Goal: Navigation & Orientation: Find specific page/section

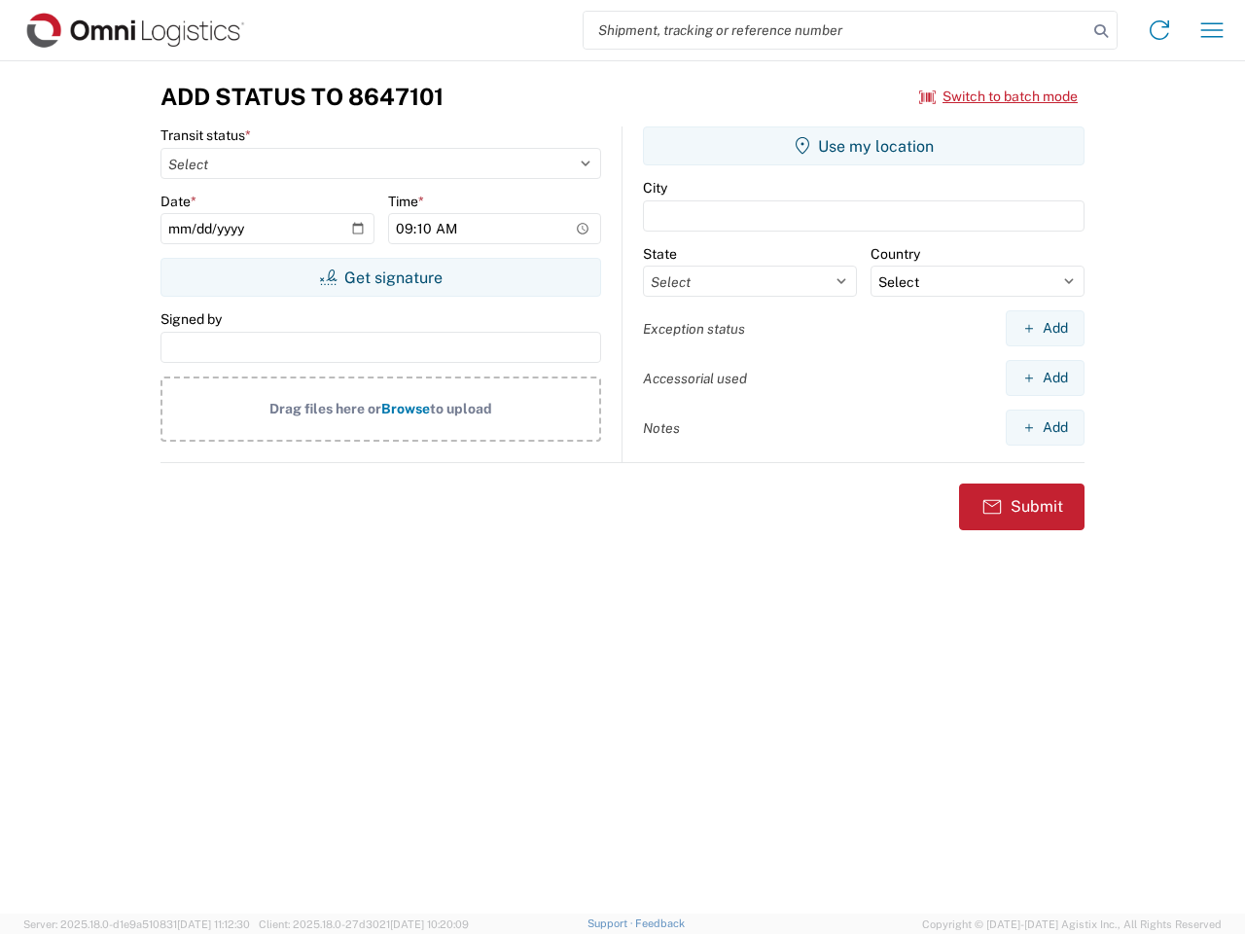
click at [836, 30] on input "search" at bounding box center [836, 30] width 504 height 37
click at [1101, 31] on icon at bounding box center [1101, 31] width 27 height 27
click at [1160, 30] on icon at bounding box center [1159, 30] width 31 height 31
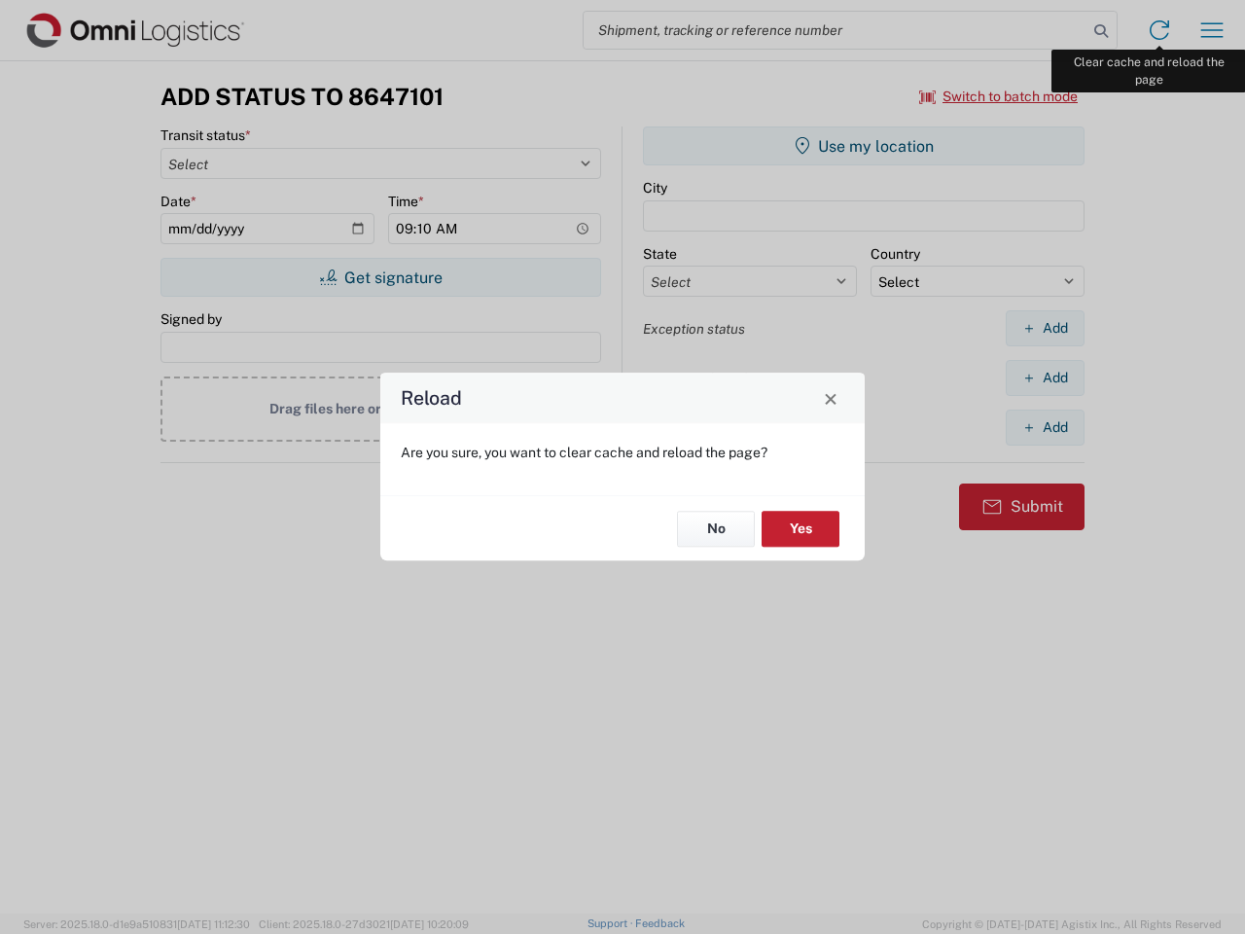
click at [1212, 30] on div "Reload Are you sure, you want to clear cache and reload the page? No Yes" at bounding box center [622, 467] width 1245 height 934
click at [999, 96] on div "Reload Are you sure, you want to clear cache and reload the page? No Yes" at bounding box center [622, 467] width 1245 height 934
click at [380, 277] on div "Reload Are you sure, you want to clear cache and reload the page? No Yes" at bounding box center [622, 467] width 1245 height 934
click at [864, 146] on div "Reload Are you sure, you want to clear cache and reload the page? No Yes" at bounding box center [622, 467] width 1245 height 934
click at [1045, 328] on div "Reload Are you sure, you want to clear cache and reload the page? No Yes" at bounding box center [622, 467] width 1245 height 934
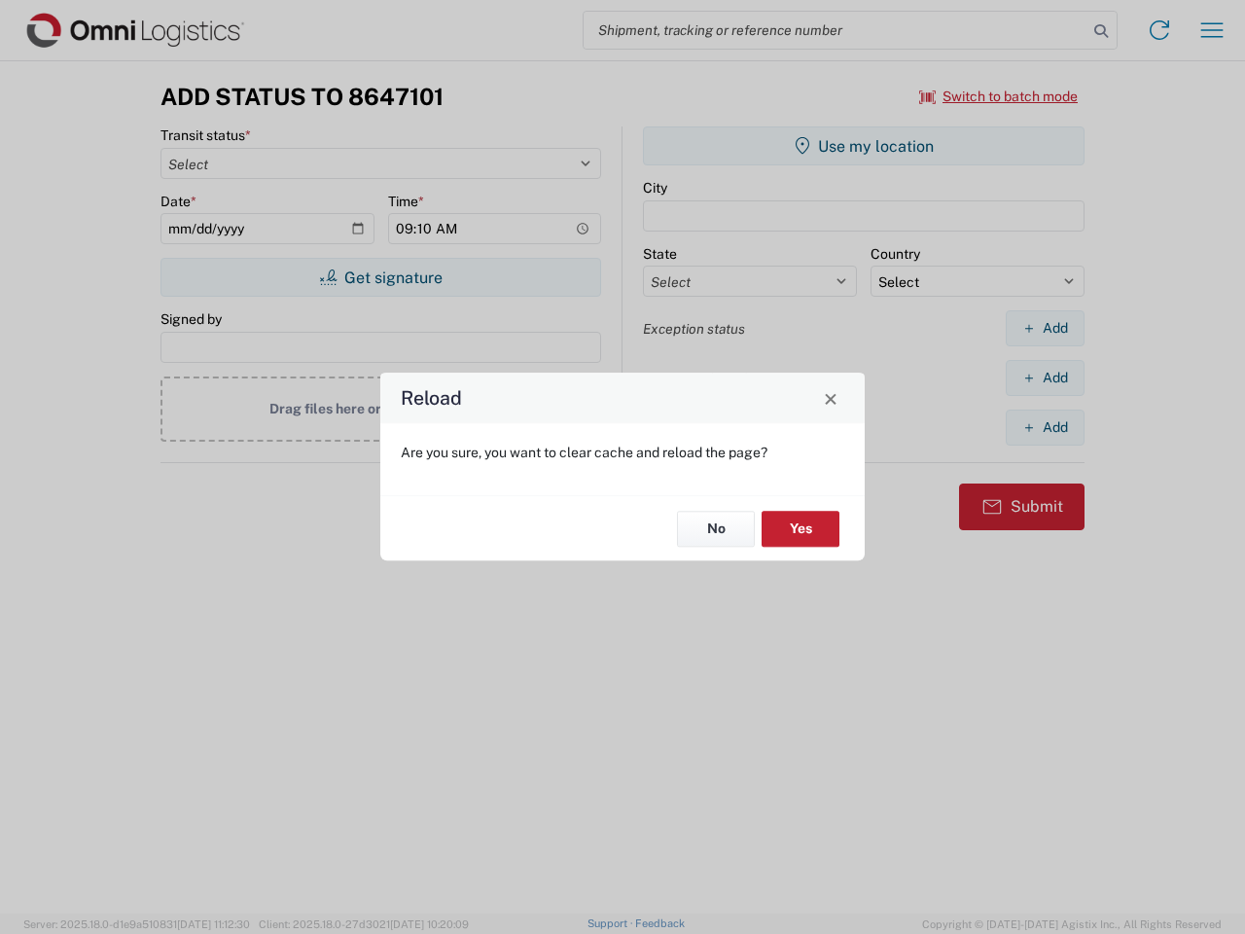
click at [1045, 377] on div "Reload Are you sure, you want to clear cache and reload the page? No Yes" at bounding box center [622, 467] width 1245 height 934
click at [1045, 427] on div "Reload Are you sure, you want to clear cache and reload the page? No Yes" at bounding box center [622, 467] width 1245 height 934
